Goal: Find specific page/section: Find specific page/section

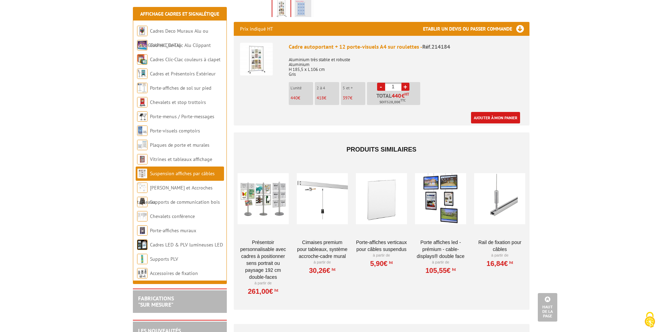
scroll to position [35, 0]
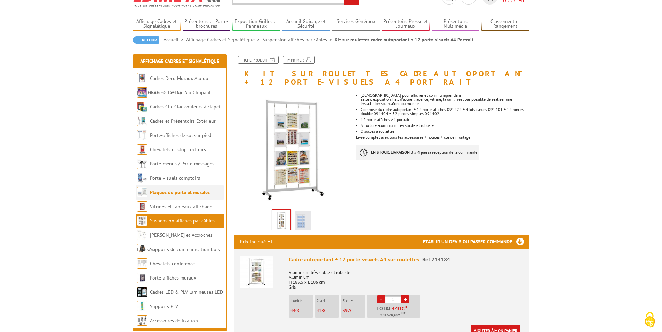
click at [162, 188] on li "Plaques de porte et murales" at bounding box center [180, 192] width 88 height 14
click at [159, 193] on link "Plaques de porte et murales" at bounding box center [180, 192] width 60 height 6
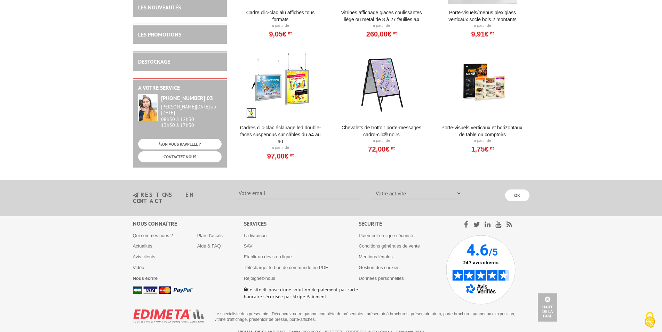
scroll to position [714, 0]
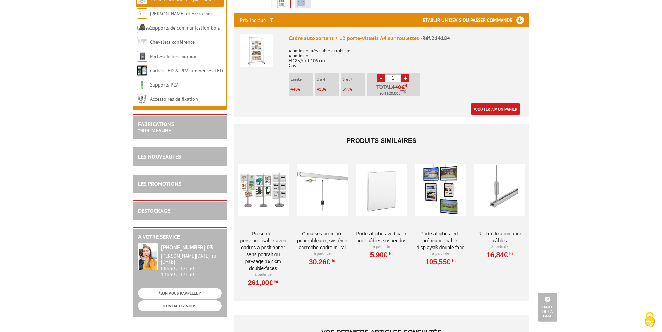
scroll to position [390, 0]
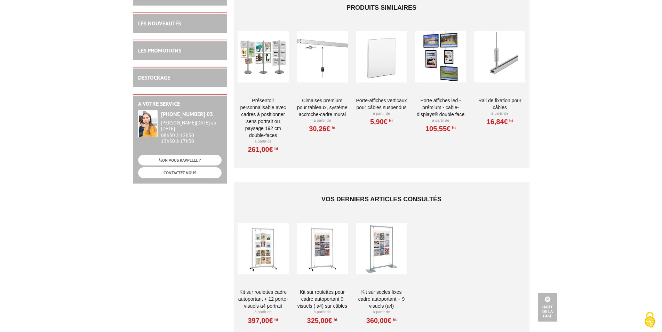
click at [331, 235] on div at bounding box center [322, 249] width 51 height 70
